Goal: Transaction & Acquisition: Subscribe to service/newsletter

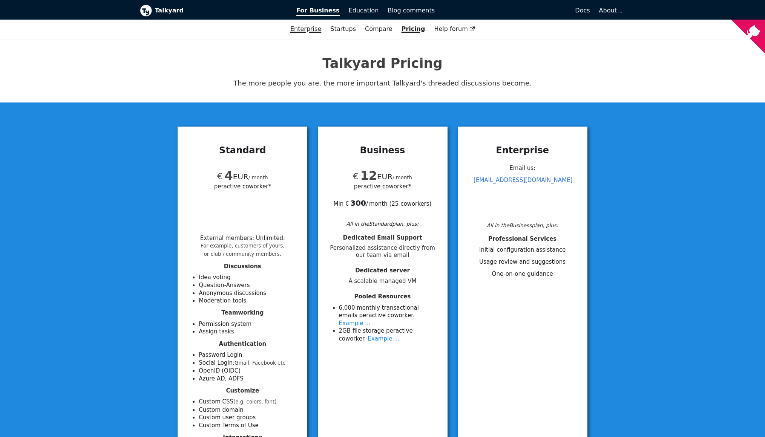
click at [320, 29] on link "Enterprise" at bounding box center [306, 29] width 40 height 13
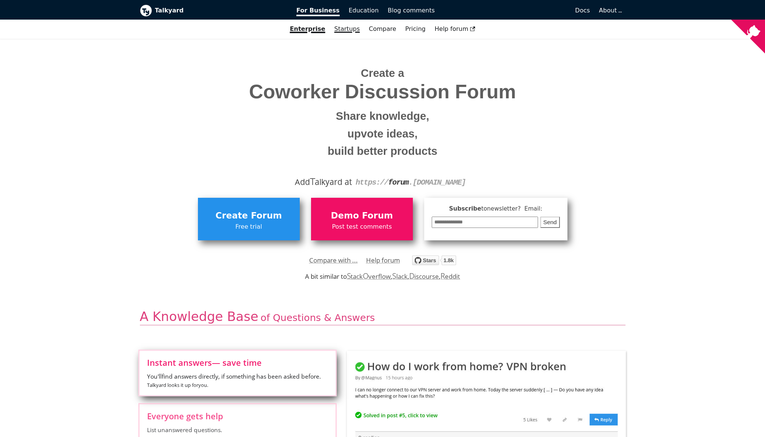
click at [344, 28] on link "Startups" at bounding box center [347, 29] width 35 height 13
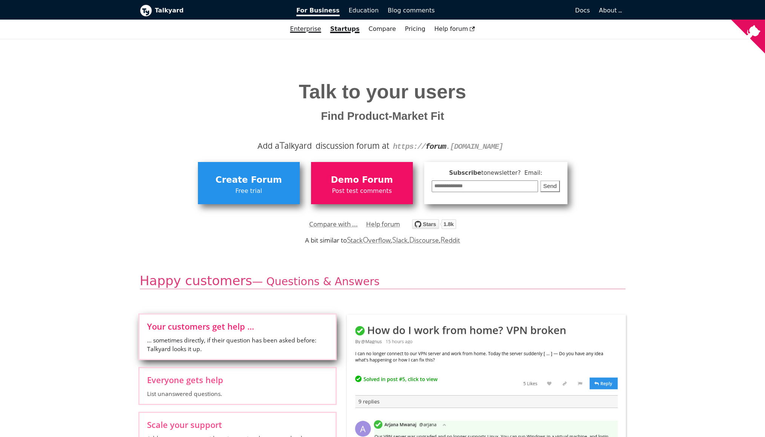
click at [325, 31] on link "Enterprise" at bounding box center [305, 29] width 40 height 13
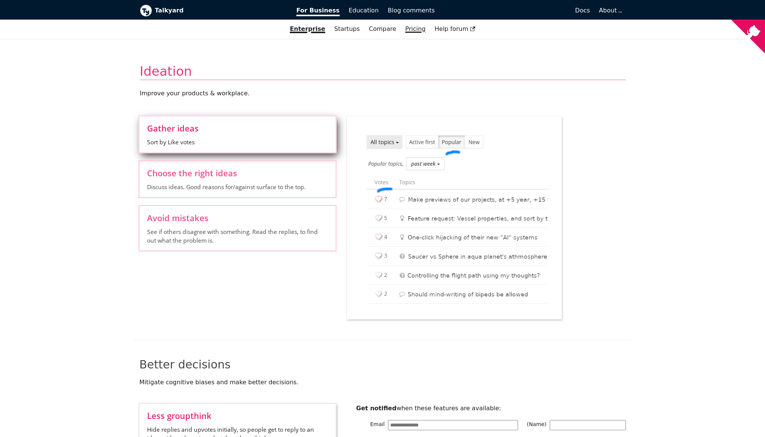
scroll to position [650, 0]
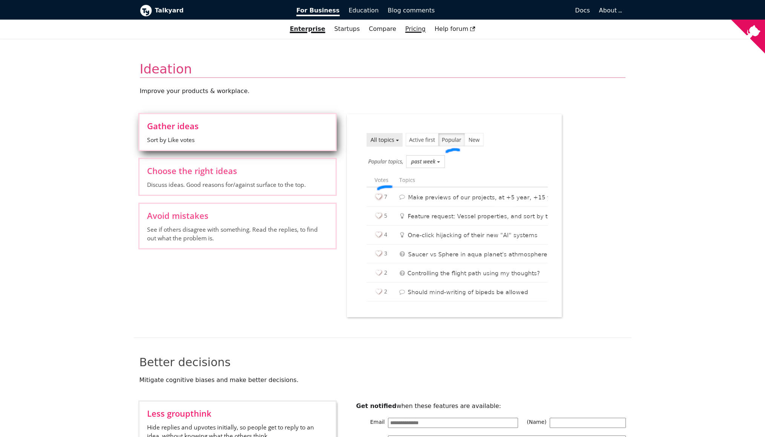
click at [409, 29] on link "Pricing" at bounding box center [415, 29] width 29 height 13
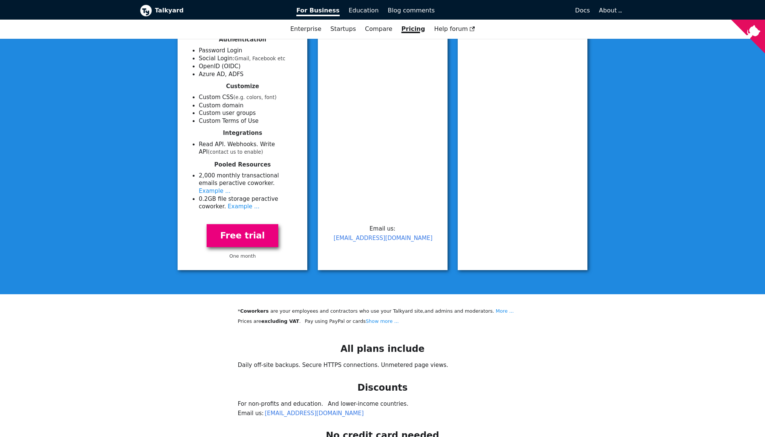
scroll to position [309, 0]
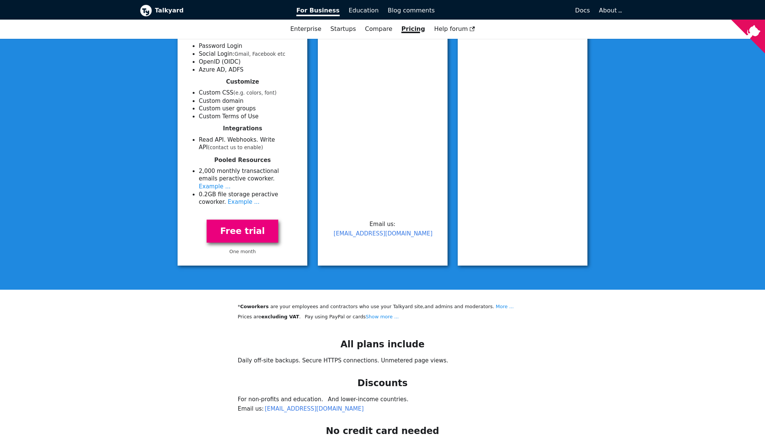
click at [250, 224] on link "Free trial" at bounding box center [243, 231] width 72 height 23
